Goal: Task Accomplishment & Management: Complete application form

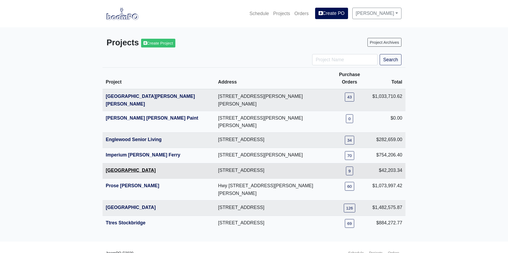
click at [111, 168] on link "[GEOGRAPHIC_DATA]" at bounding box center [131, 170] width 50 height 5
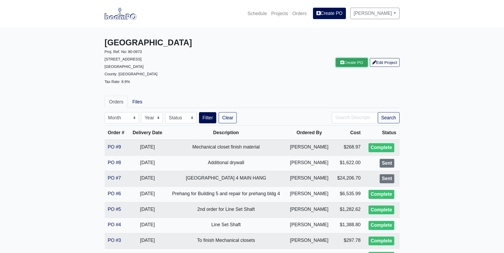
click at [354, 62] on link "Create PO" at bounding box center [352, 62] width 32 height 9
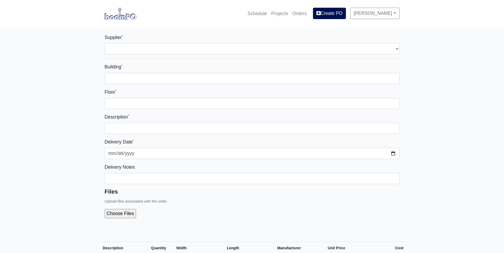
select select
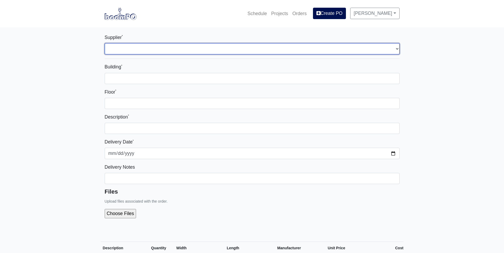
click at [108, 47] on select "Select one... Interior/Exterior Building Supply - Canton, GA" at bounding box center [252, 48] width 295 height 11
select select "861"
click at [105, 43] on select "Select one... Interior/Exterior Building Supply - Canton, GA" at bounding box center [252, 48] width 295 height 11
select select
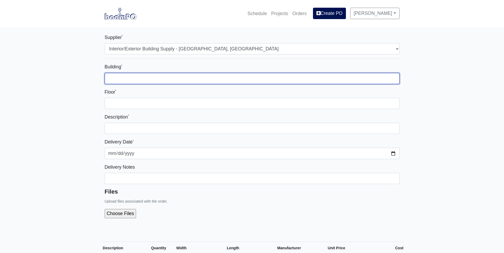
click at [111, 78] on input "Building *" at bounding box center [252, 78] width 295 height 11
type input "Bldg 4"
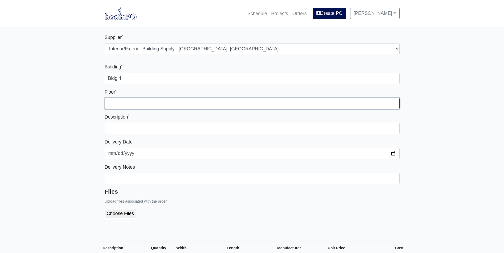
type input "4th"
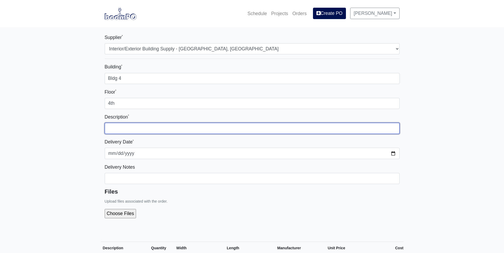
type input "[GEOGRAPHIC_DATA] 4 MAIN HANG"
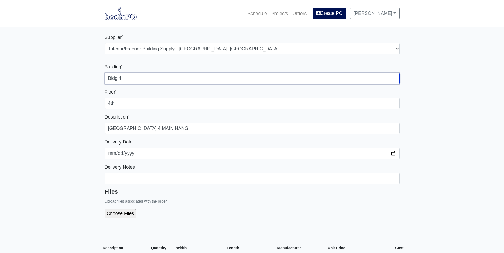
select select
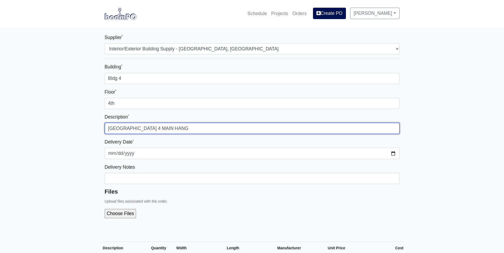
click at [183, 128] on input "[GEOGRAPHIC_DATA] 4 MAIN HANG" at bounding box center [252, 128] width 295 height 11
drag, startPoint x: 149, startPoint y: 129, endPoint x: 192, endPoint y: 130, distance: 42.5
click at [192, 130] on input "[GEOGRAPHIC_DATA] 4 MAIN HANG" at bounding box center [252, 128] width 295 height 11
type input "4th Floor Building 4 Channel for 12" on center"
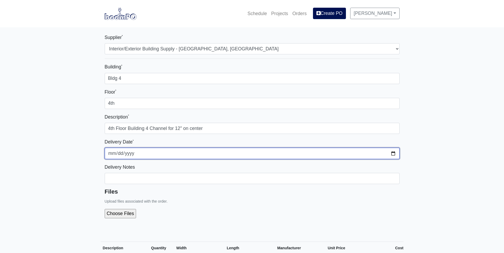
click at [393, 154] on input "2025-09-26" at bounding box center [252, 153] width 295 height 11
type input "2025-09-30"
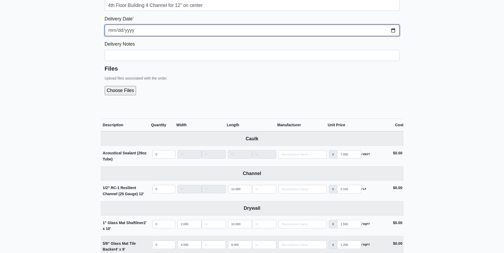
scroll to position [133, 0]
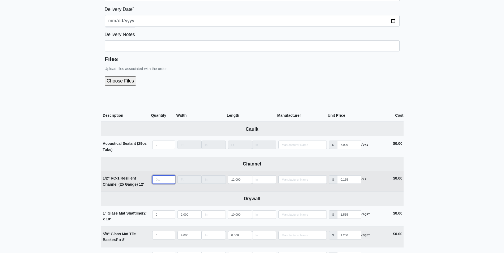
click at [156, 178] on input "quantity" at bounding box center [163, 180] width 23 height 8
type input "2"
select select
type input "20"
select select
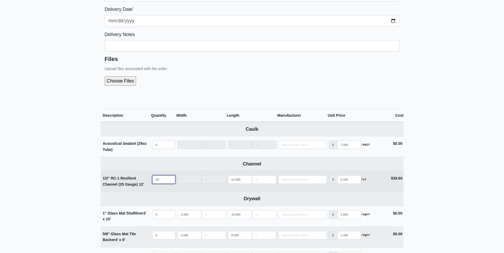
type input "200"
select select
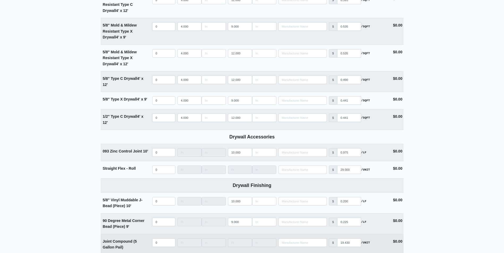
scroll to position [398, 0]
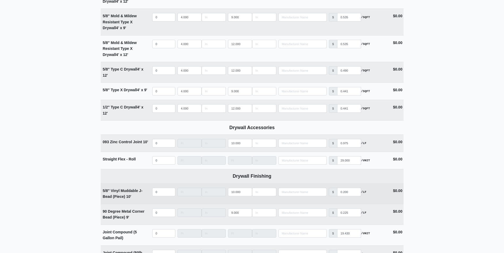
type input "200"
click at [164, 195] on input "quantity" at bounding box center [163, 192] width 23 height 8
type input "5"
select select
type input "50"
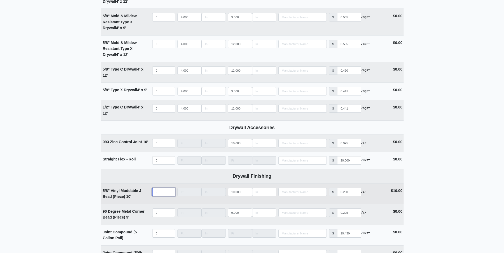
select select
type input "50"
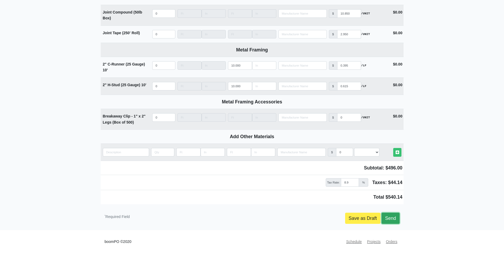
click at [396, 217] on link "Send" at bounding box center [390, 218] width 18 height 11
type input "2025-09-26"
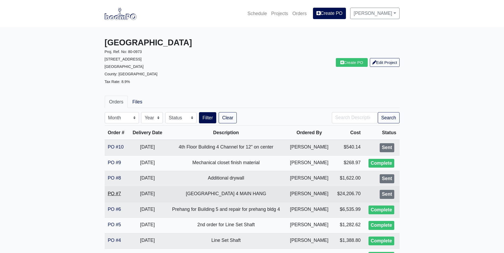
click at [112, 193] on link "PO #7" at bounding box center [114, 193] width 13 height 5
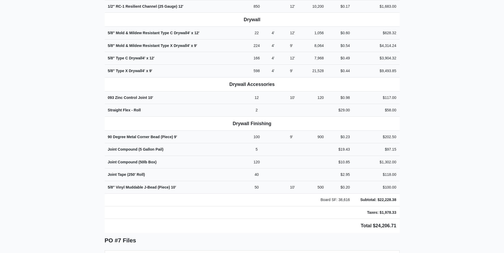
scroll to position [239, 0]
